Goal: Complete application form

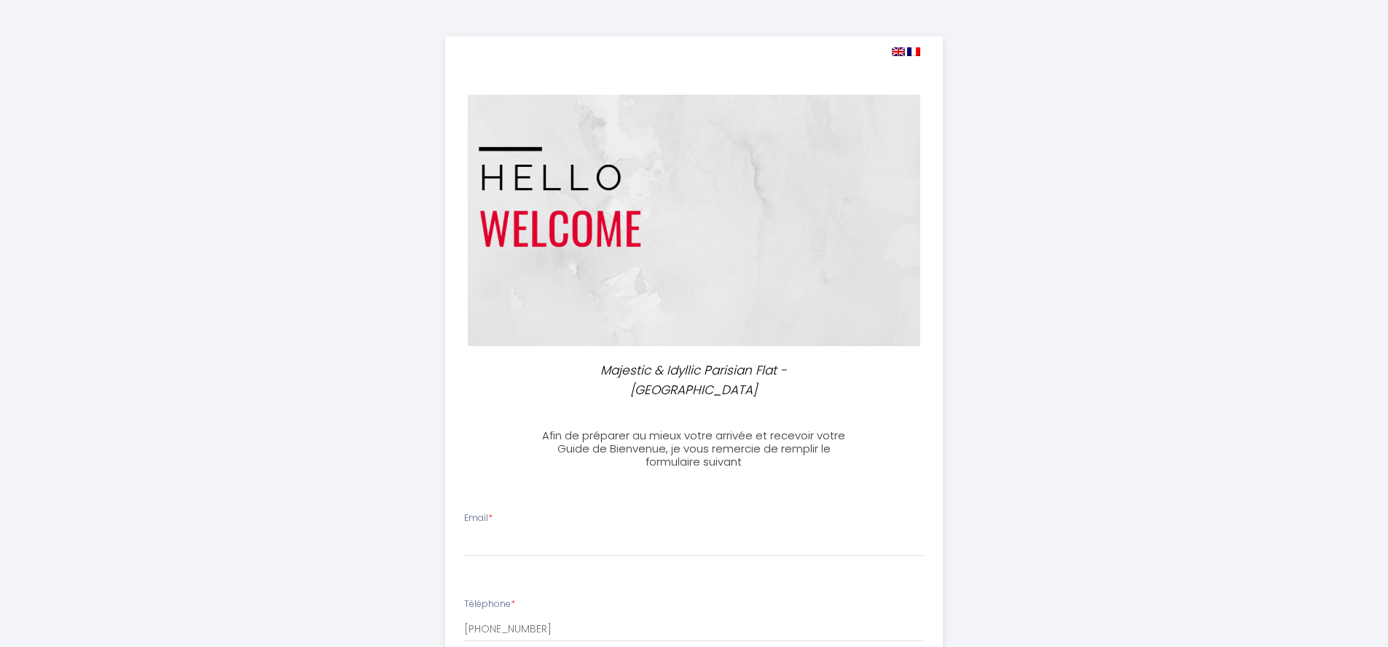
select select
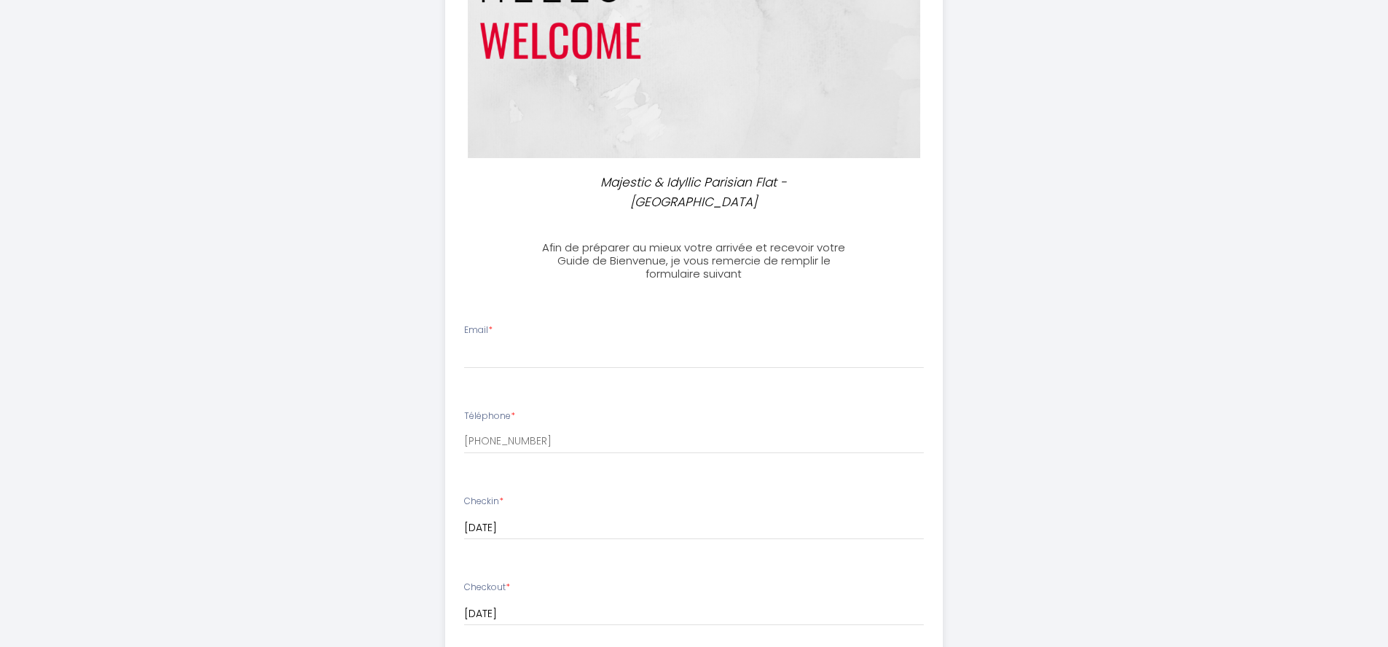
scroll to position [24, 0]
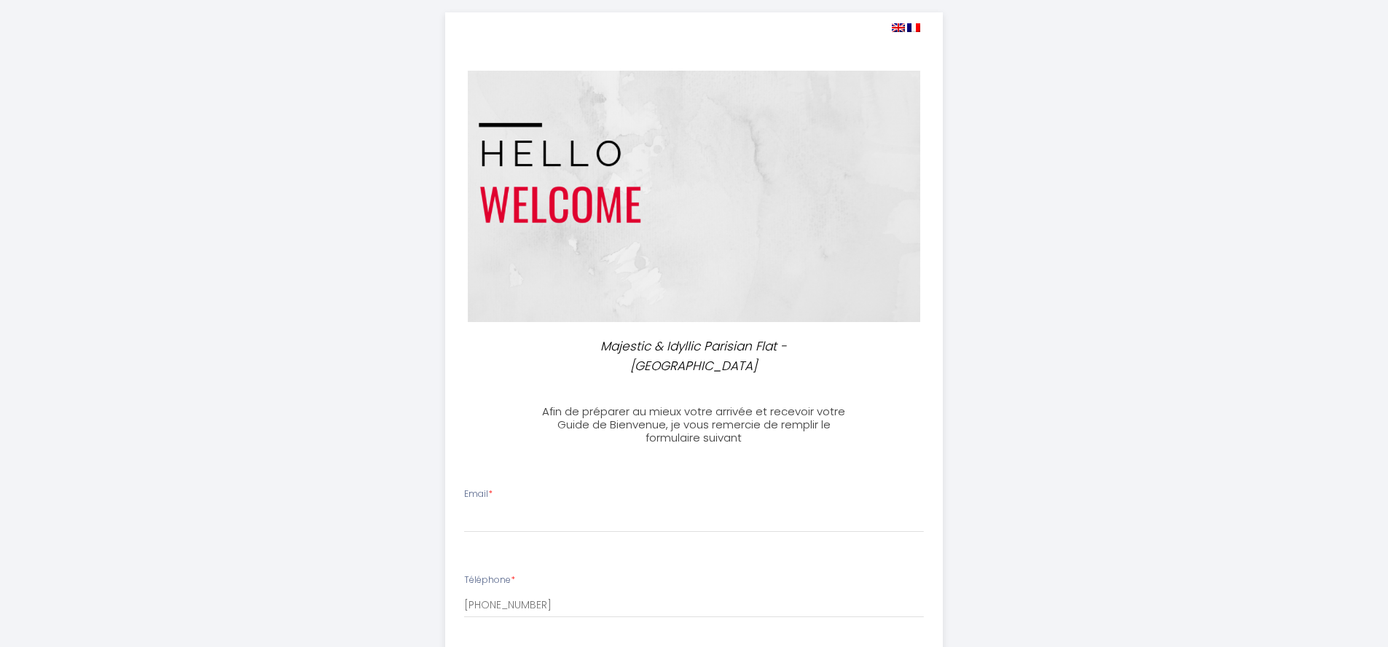
click at [898, 23] on img at bounding box center [898, 27] width 13 height 9
select select
click at [901, 28] on img at bounding box center [898, 27] width 13 height 9
click at [919, 28] on img at bounding box center [913, 27] width 13 height 9
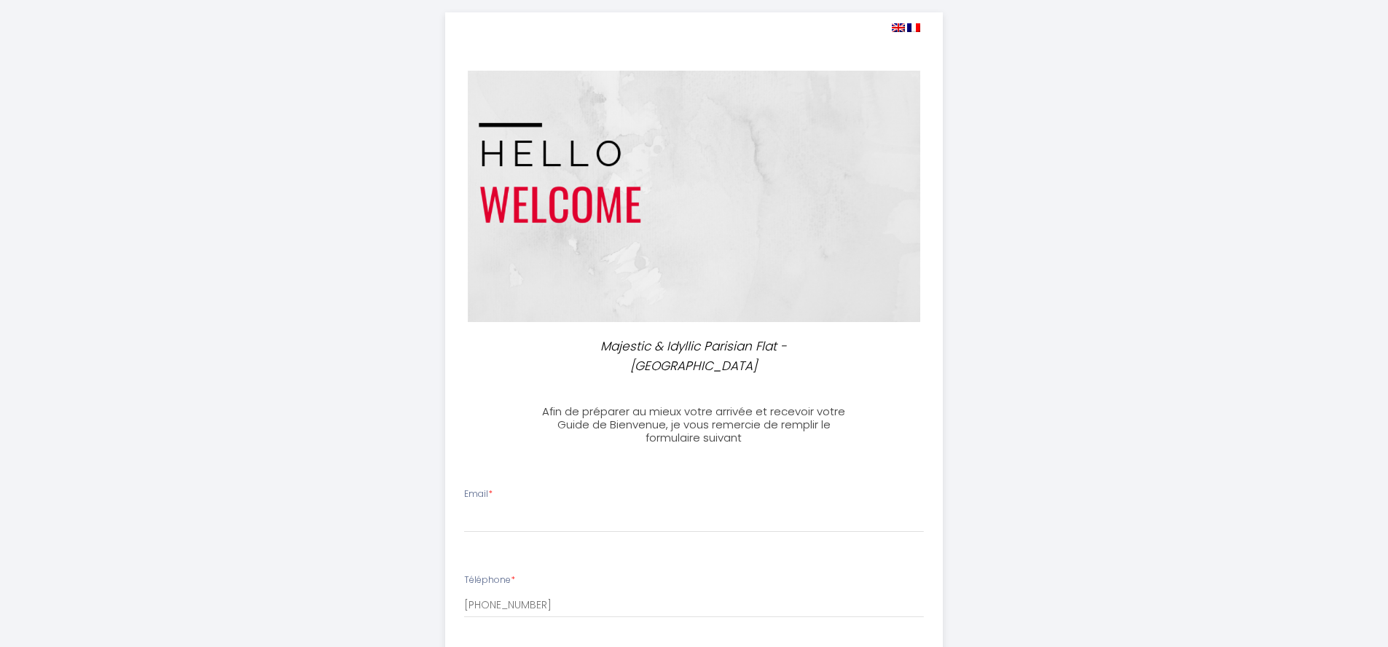
select select
click at [901, 29] on img at bounding box center [898, 27] width 13 height 9
select select
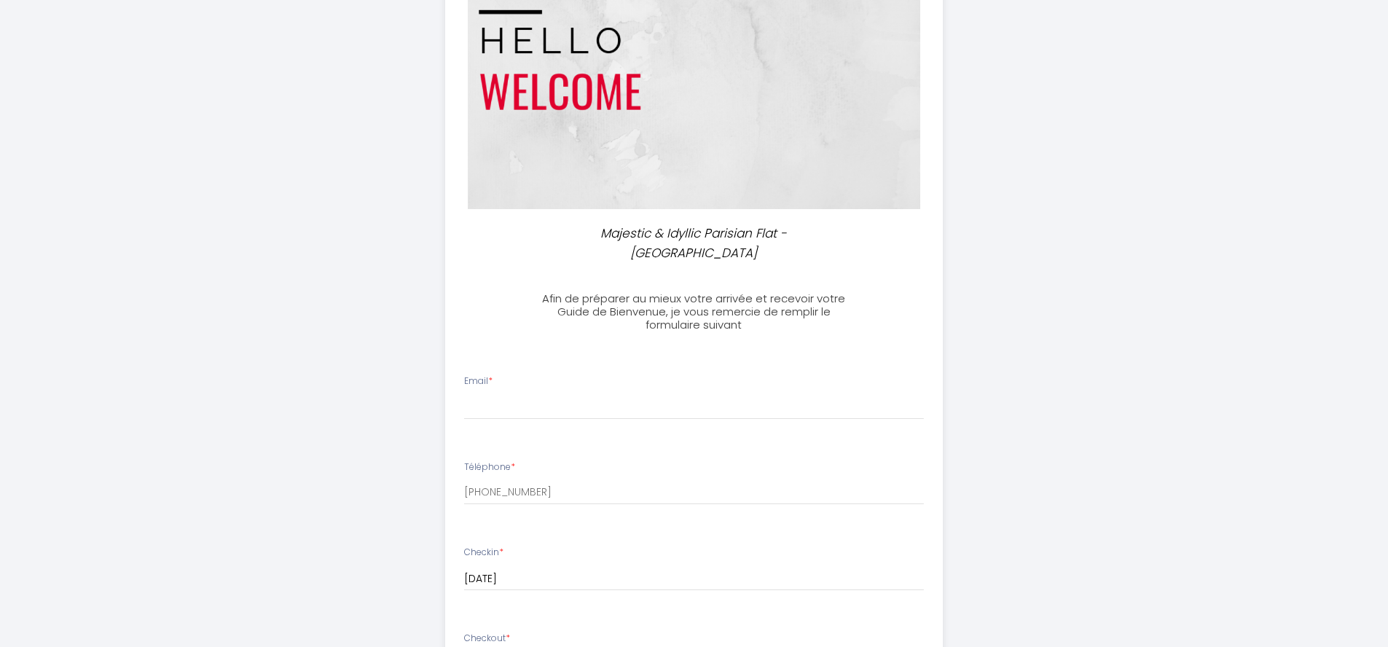
scroll to position [150, 0]
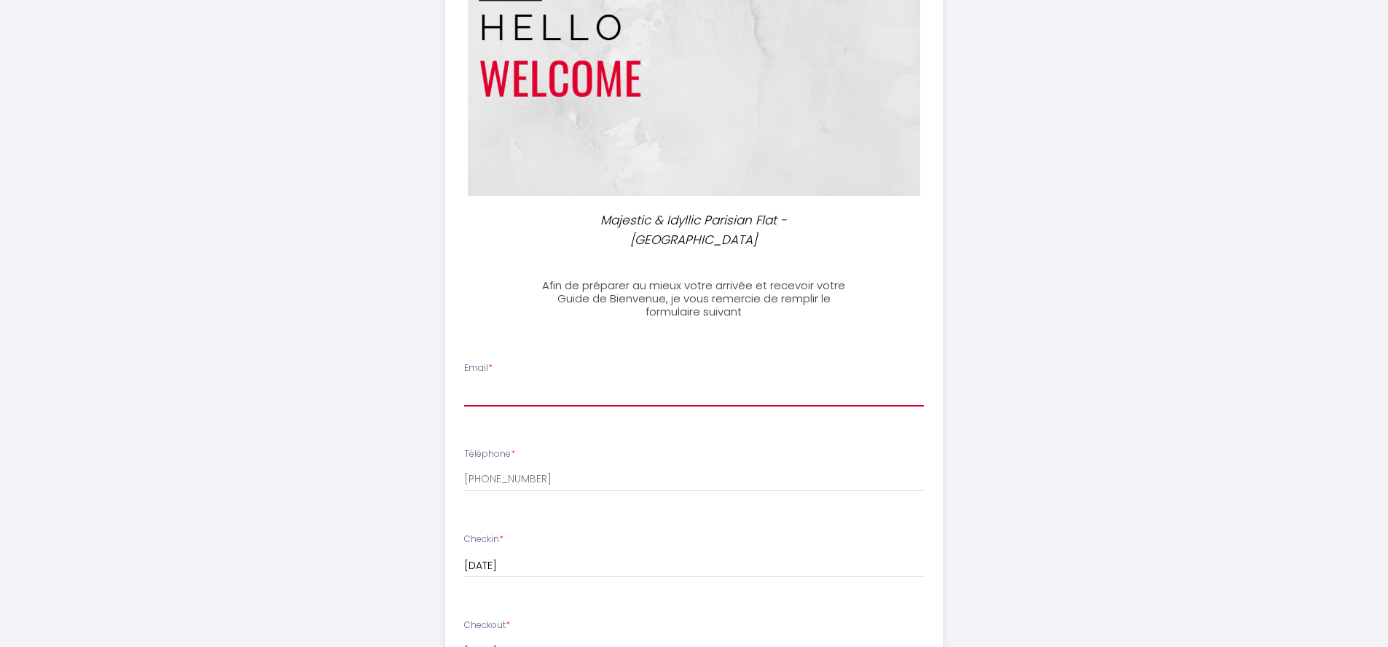
click at [662, 380] on input "Email *" at bounding box center [694, 393] width 460 height 26
type input "[PERSON_NAME][EMAIL_ADDRESS][PERSON_NAME][DOMAIN_NAME]"
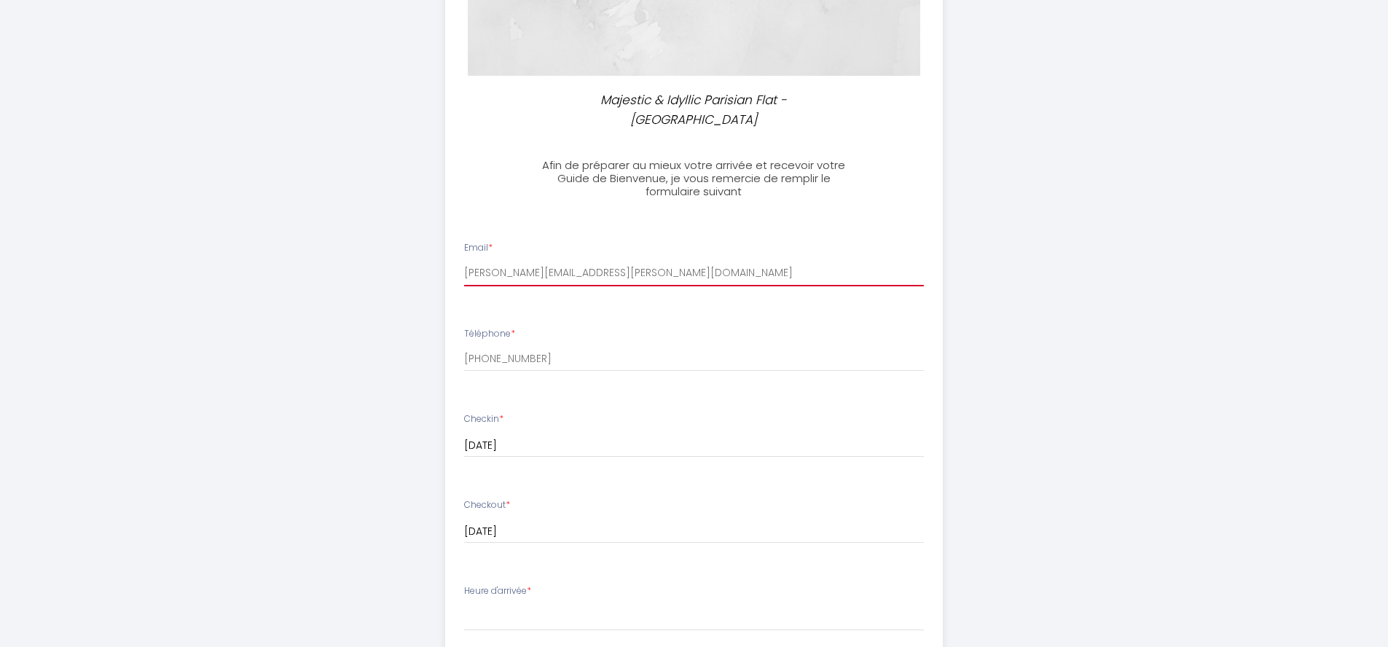
scroll to position [406, 0]
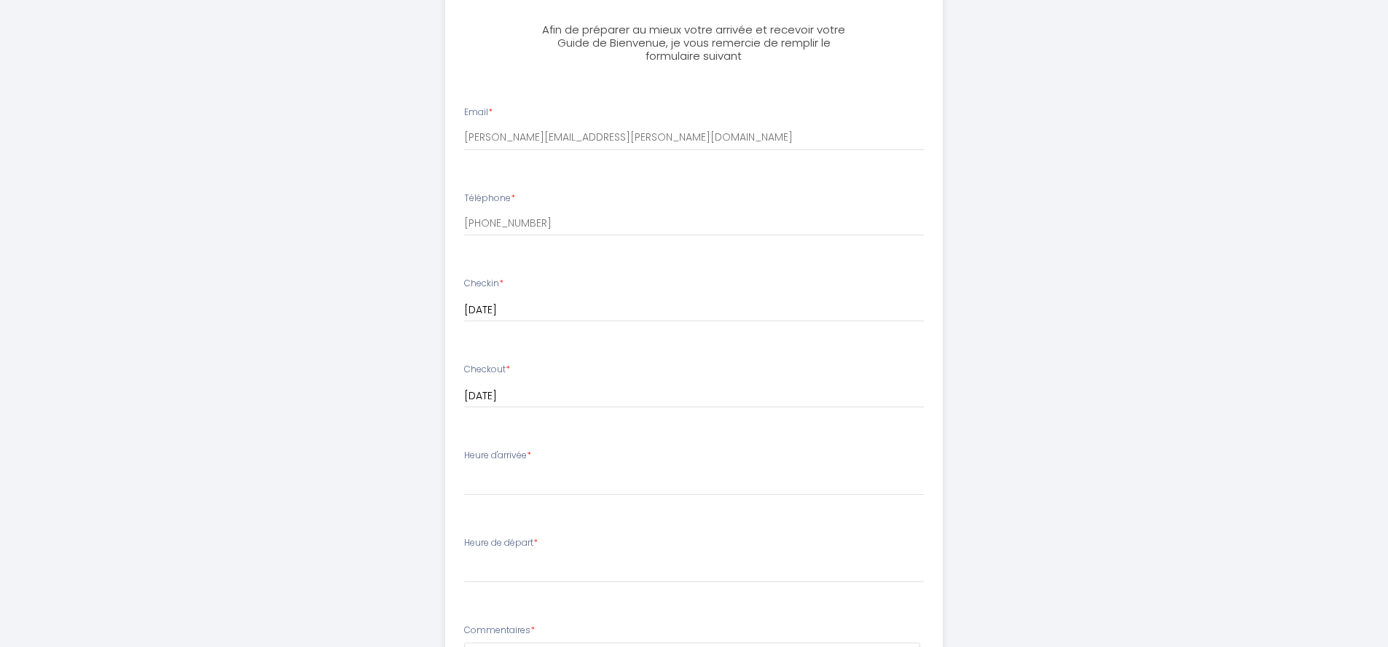
click at [635, 449] on div "Heure d'arrivée * 15:00 15:30 16:00 16:30 17:00 17:30 18:00 18:30 19:00 19:30 2…" at bounding box center [694, 472] width 460 height 47
click at [634, 468] on select "15:00 15:30 16:00 16:30 17:00 17:30 18:00 18:30 19:00 19:30 20:00 20:30 21:00 2…" at bounding box center [694, 482] width 460 height 28
select select "15:00"
click at [464, 468] on select "15:00 15:30 16:00 16:30 17:00 17:30 18:00 18:30 19:00 19:30 20:00 20:30 21:00 2…" at bounding box center [694, 482] width 460 height 28
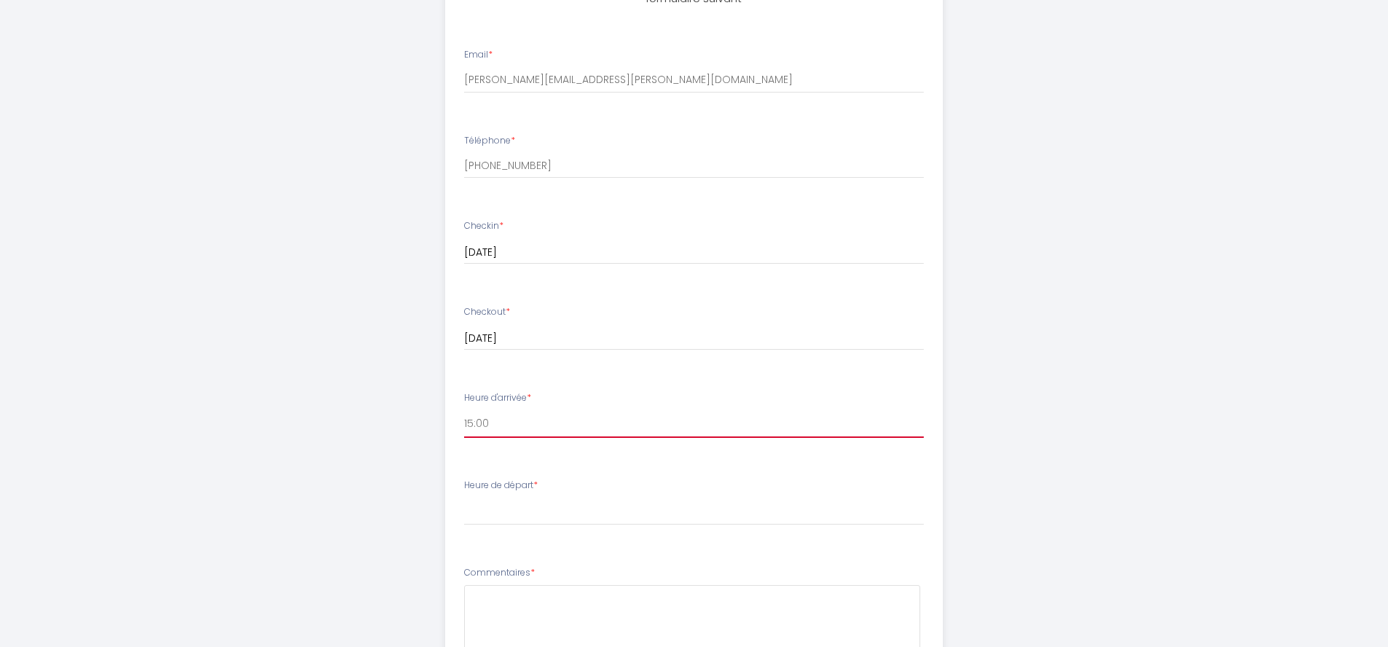
scroll to position [693, 0]
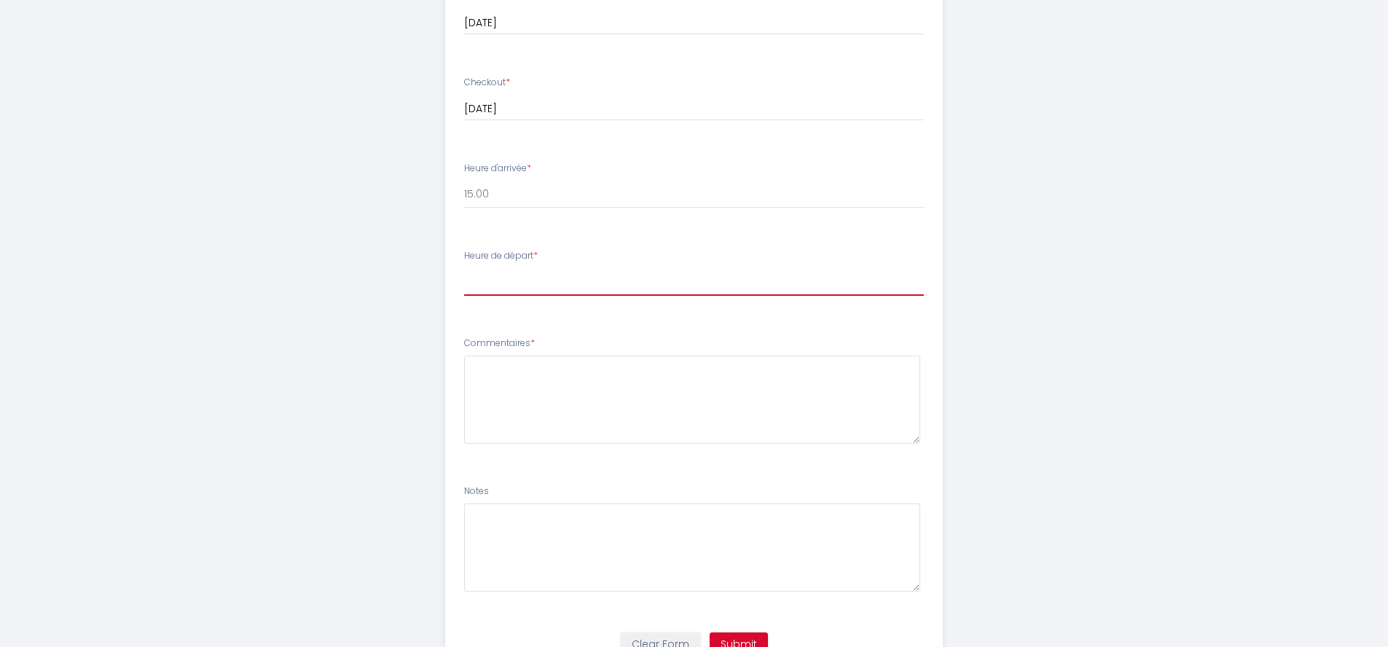
click at [522, 269] on select "00:00 00:30 01:00 01:30 02:00 02:30 03:00 03:30 04:00 04:30 05:00 05:30 06:00 0…" at bounding box center [694, 282] width 460 height 28
select select "11:00"
click at [464, 268] on select "00:00 00:30 01:00 01:30 02:00 02:30 03:00 03:30 04:00 04:30 05:00 05:30 06:00 0…" at bounding box center [694, 282] width 460 height 28
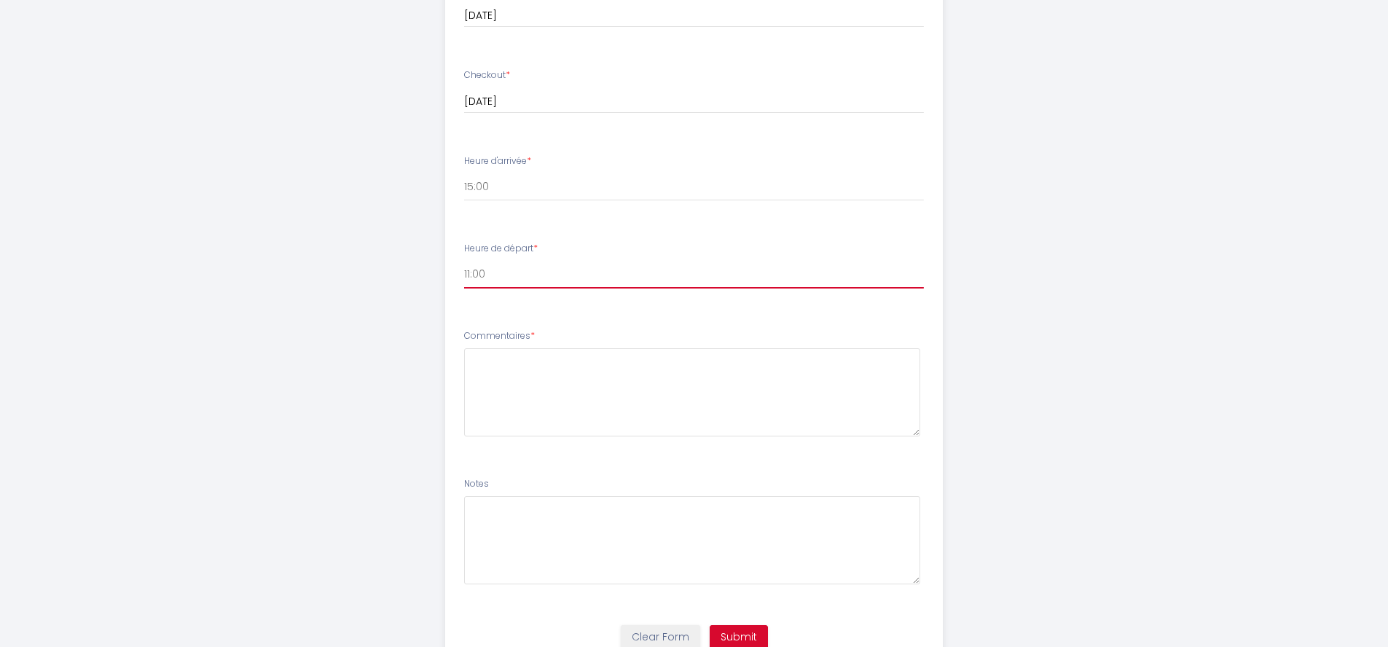
scroll to position [725, 0]
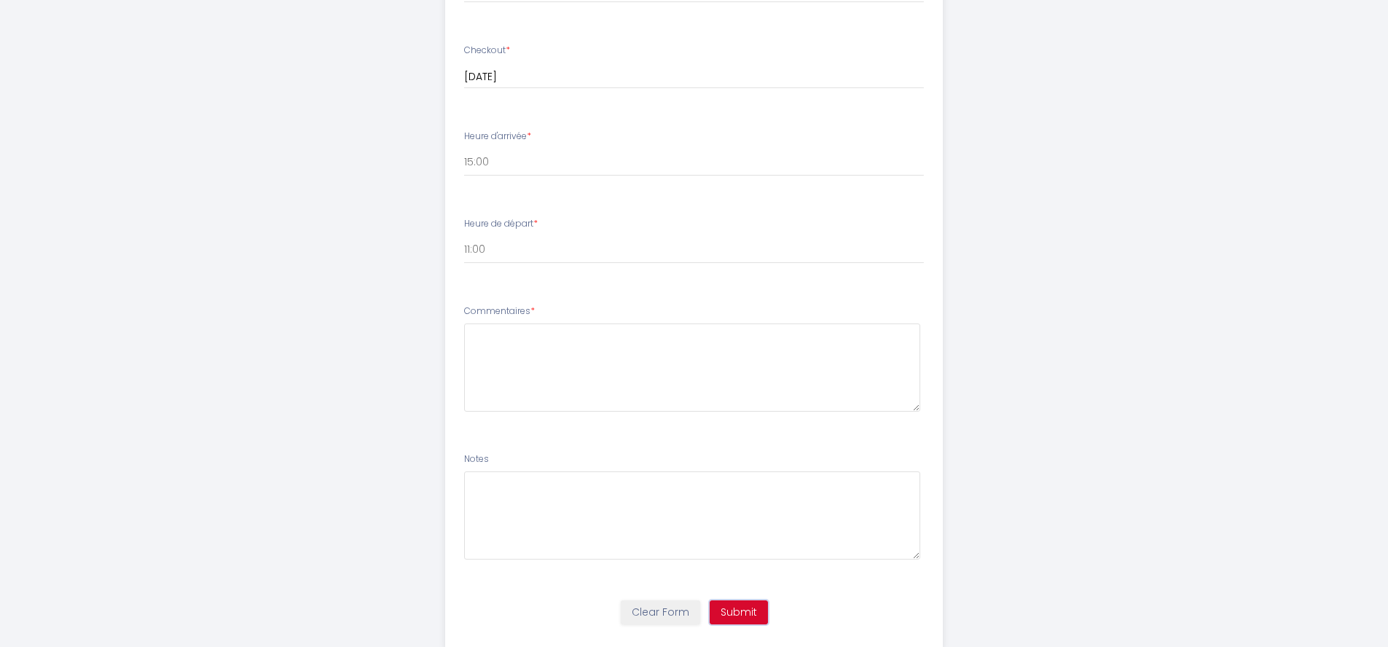
click at [751, 600] on button "Submit" at bounding box center [739, 612] width 58 height 25
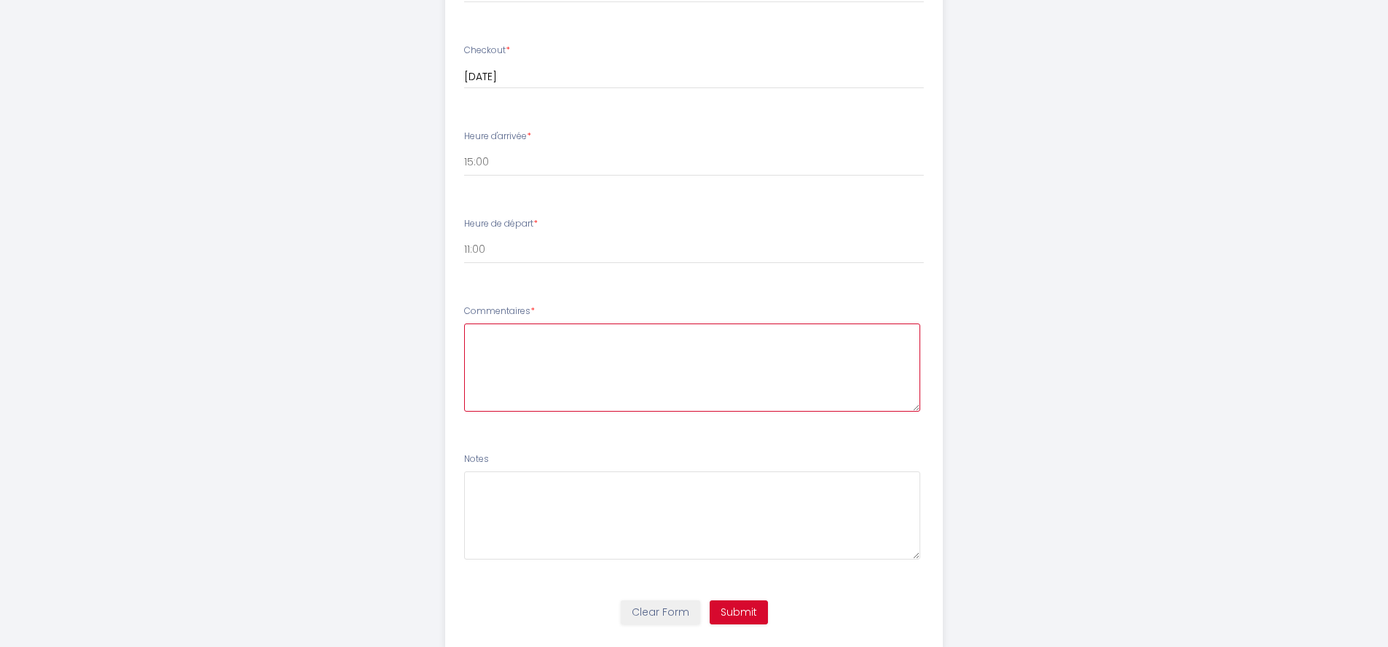
click at [694, 373] on textarea at bounding box center [692, 368] width 456 height 88
type textarea "n/a"
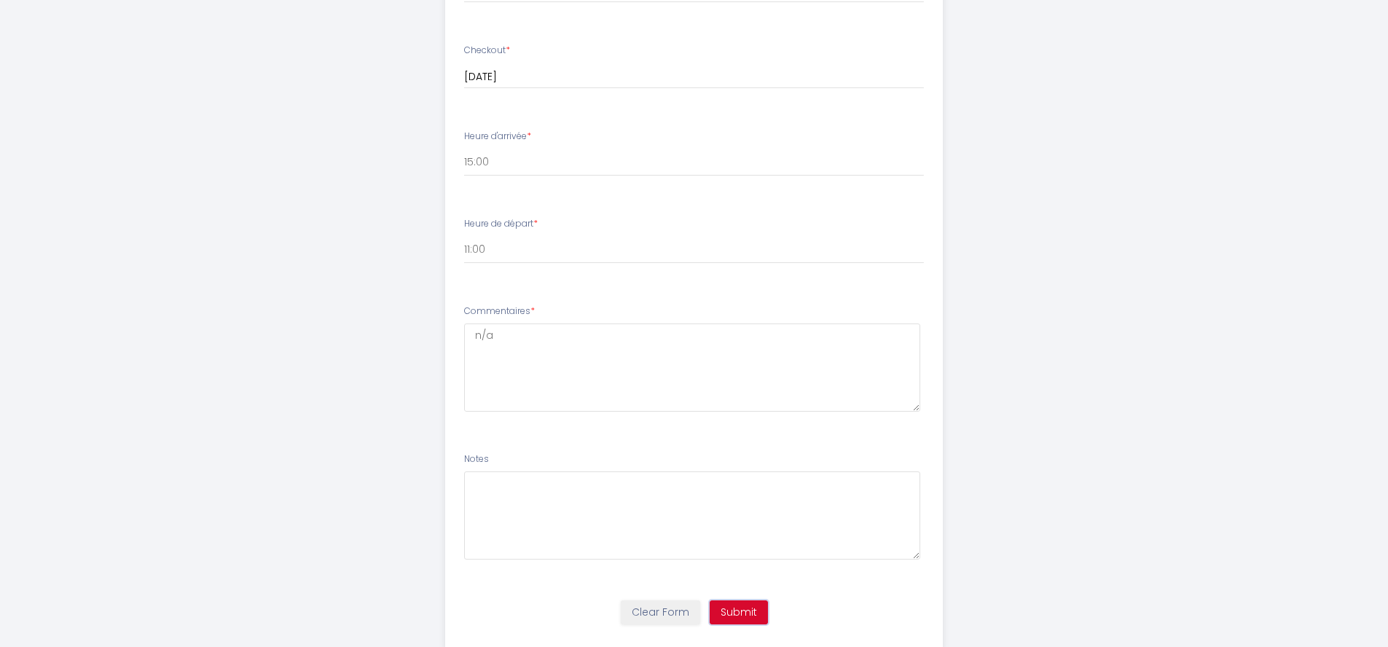
click at [750, 600] on button "Submit" at bounding box center [739, 612] width 58 height 25
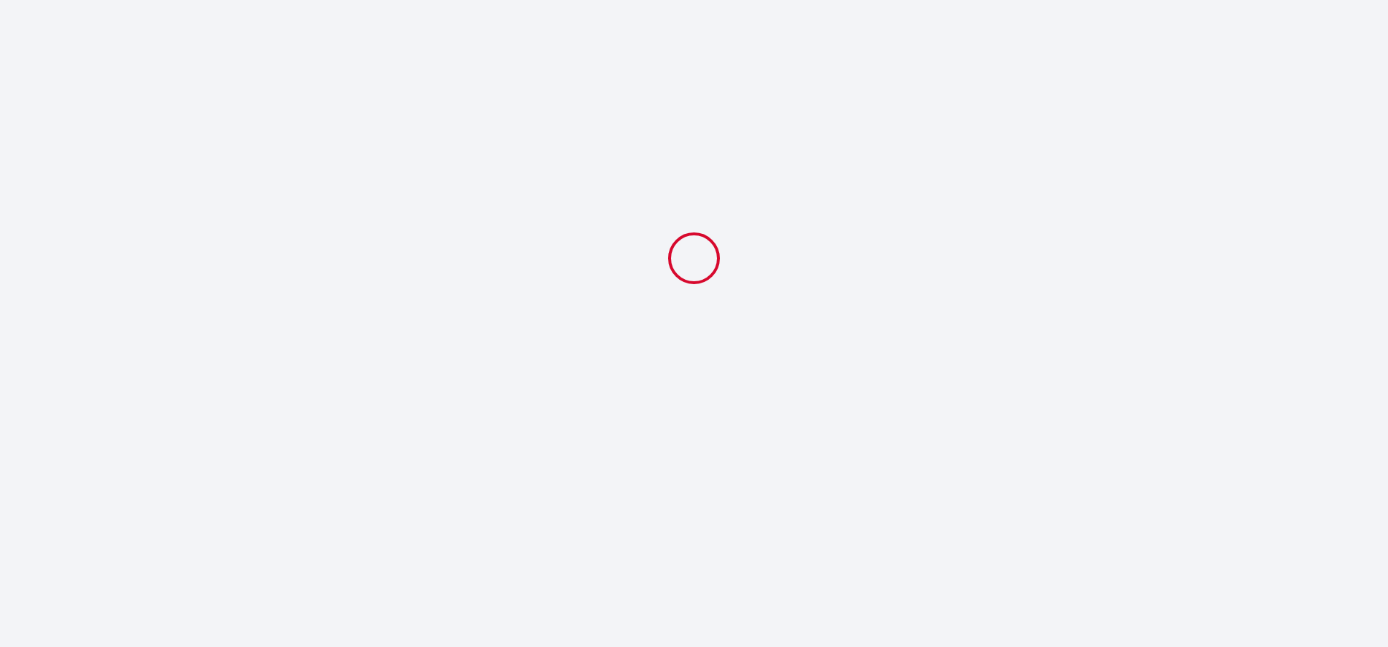
scroll to position [0, 0]
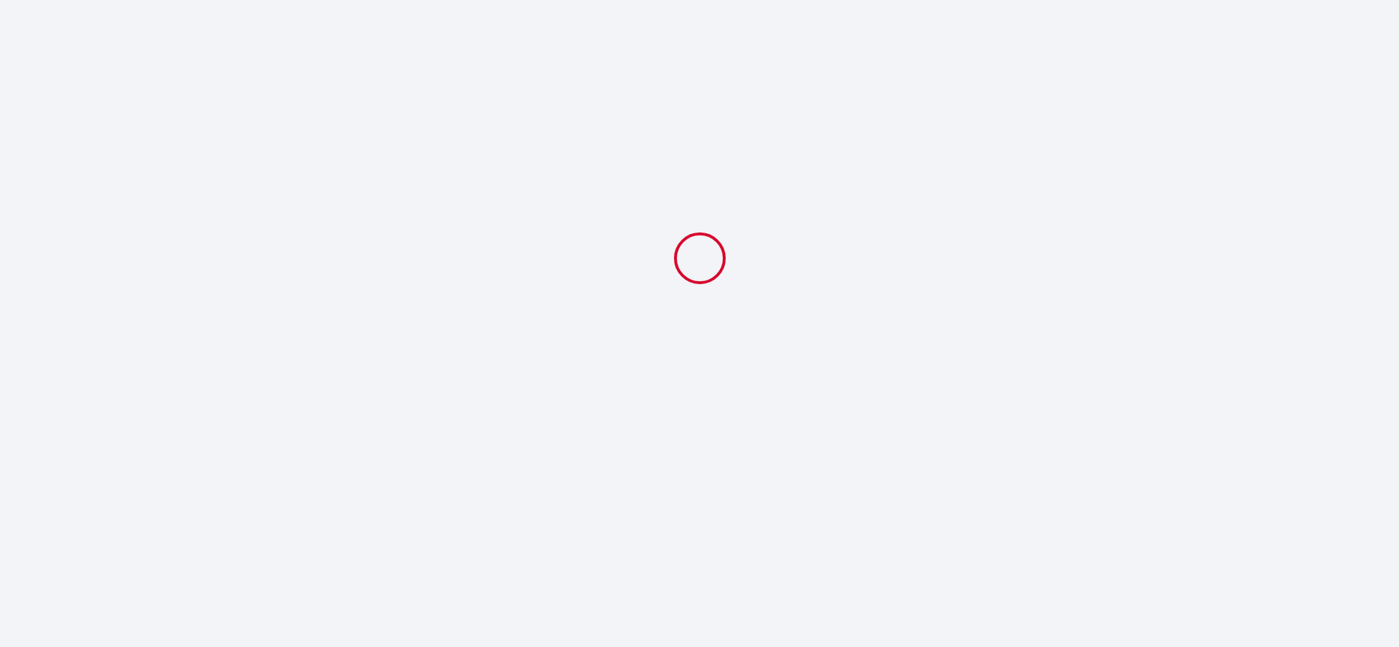
select select "11:00"
